Goal: Information Seeking & Learning: Learn about a topic

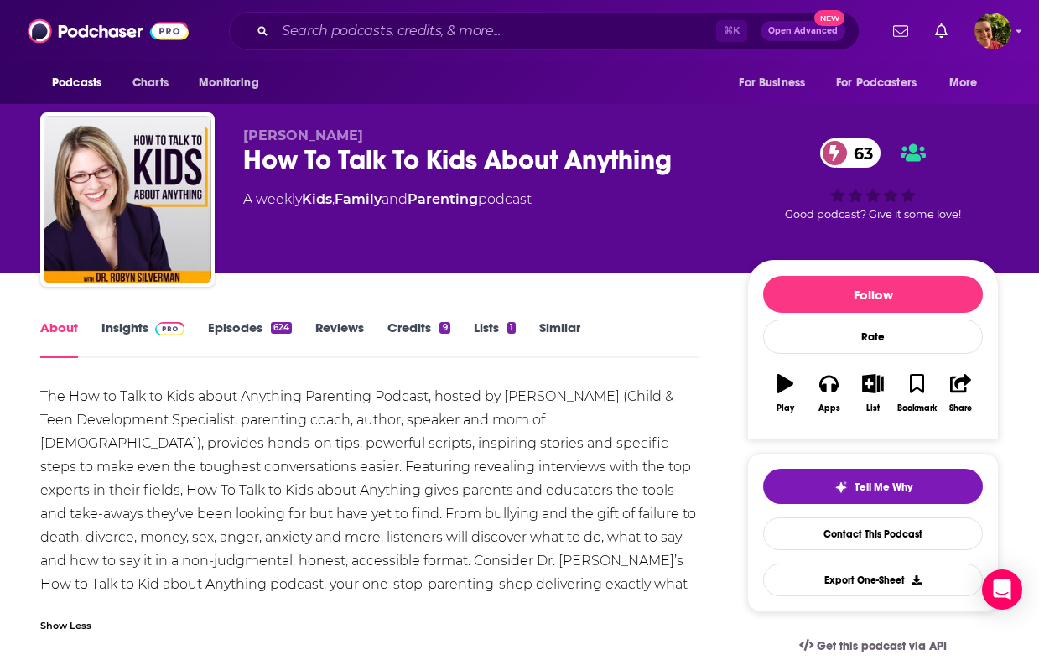
click at [367, 159] on div "How To Talk To Kids About Anything 63" at bounding box center [481, 159] width 477 height 33
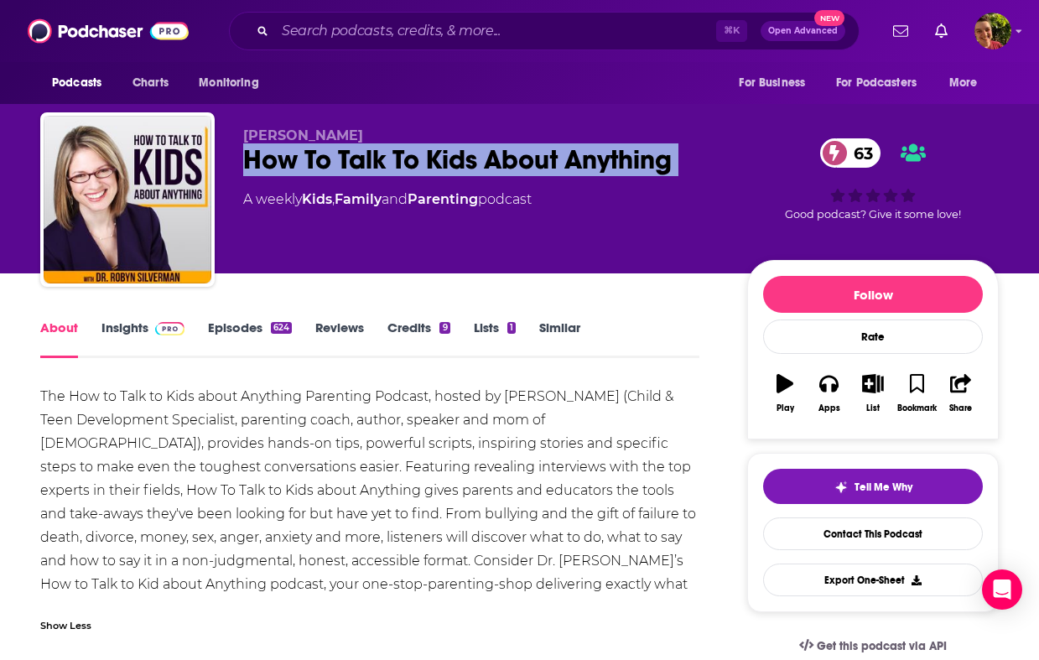
click at [367, 159] on div "How To Talk To Kids About Anything 63" at bounding box center [481, 159] width 477 height 33
copy div "How To Talk To Kids About Anything 63"
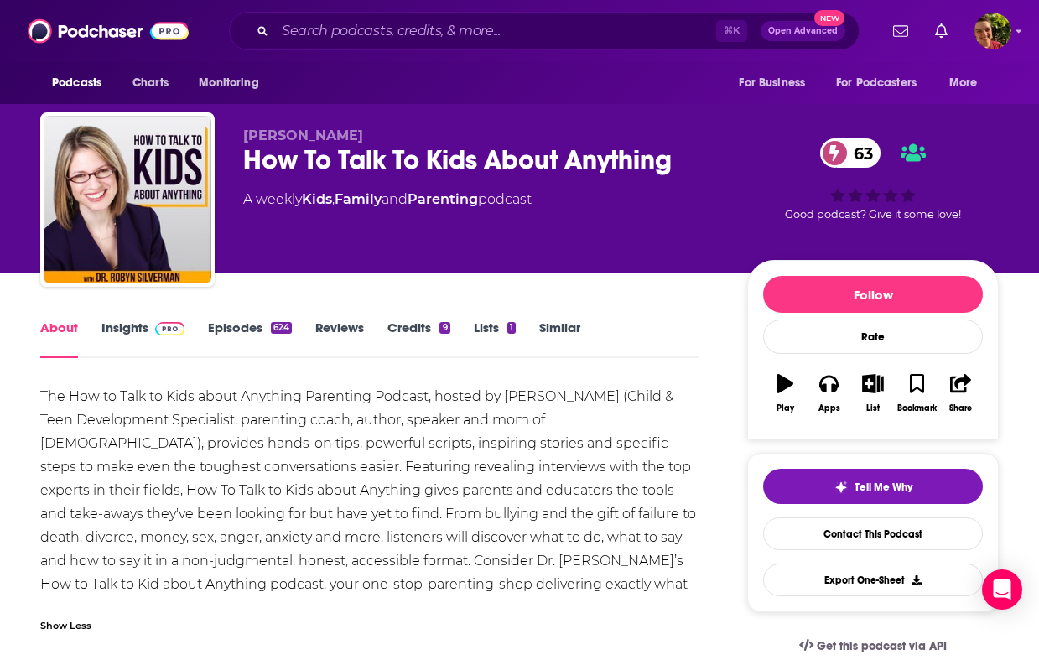
click at [164, 406] on div "The How to Talk to Kids about Anything Parenting Podcast, hosted by [PERSON_NAM…" at bounding box center [369, 502] width 659 height 235
click at [164, 406] on div "The How to Talk to Kids about Anything Parenting Podcast, hosted by Dr. Robyn S…" at bounding box center [369, 502] width 659 height 235
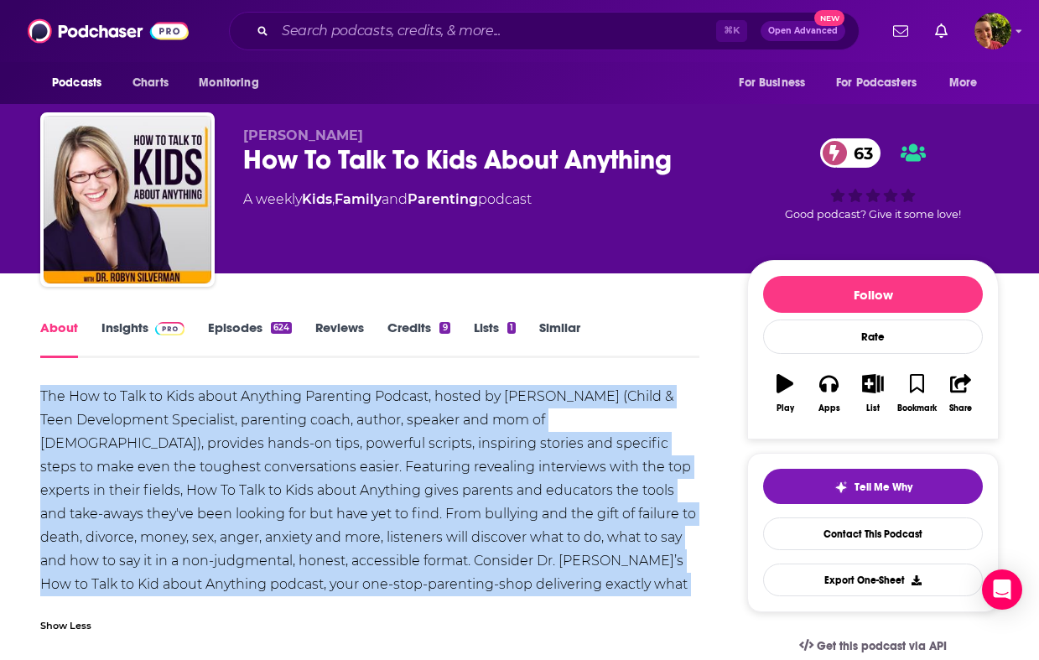
click at [164, 406] on div "The How to Talk to Kids about Anything Parenting Podcast, hosted by Dr. Robyn S…" at bounding box center [369, 502] width 659 height 235
copy div "The How to Talk to Kids about Anything Parenting Podcast, hosted by Dr. Robyn S…"
